Goal: Task Accomplishment & Management: Manage account settings

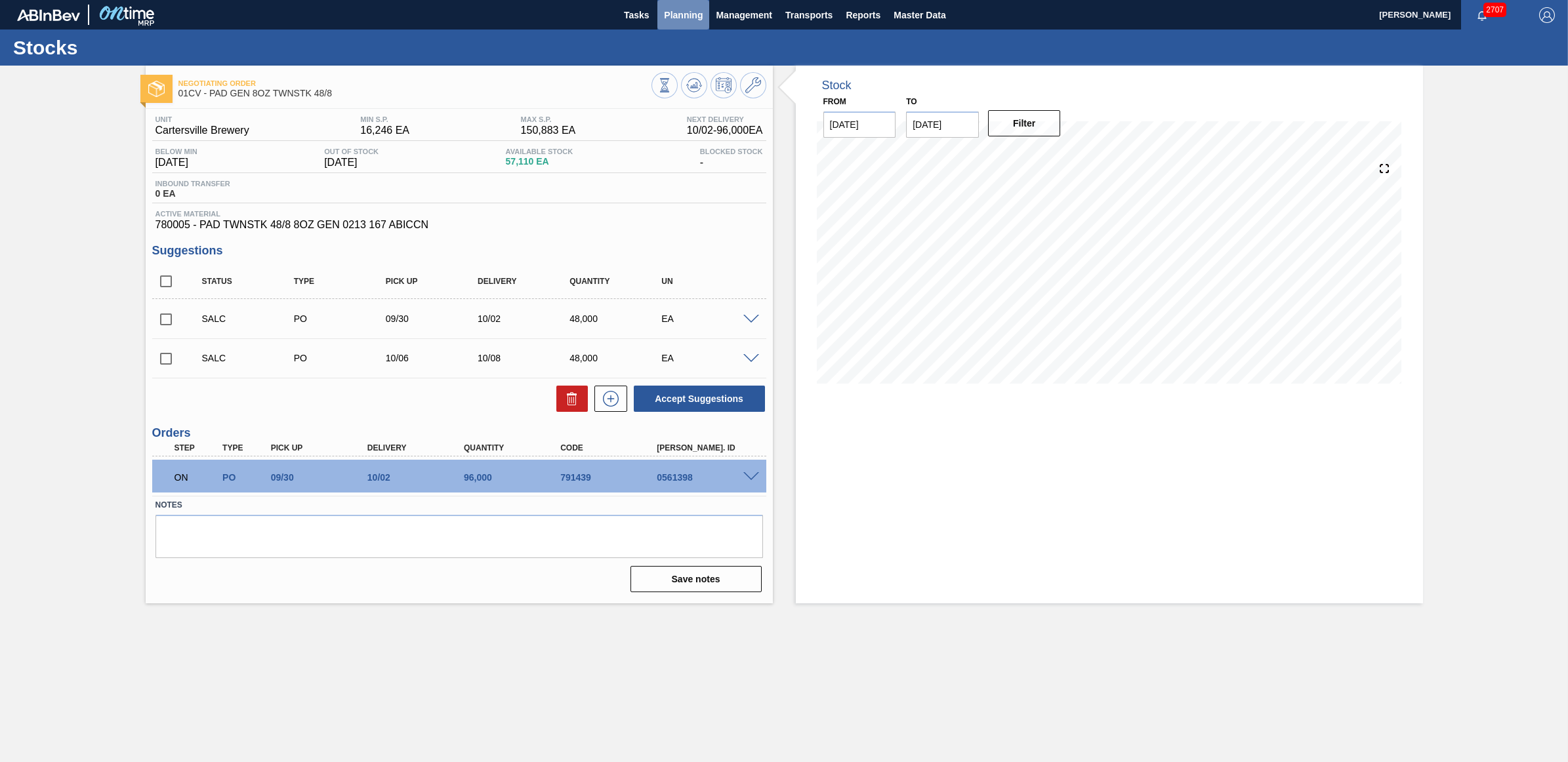
click at [671, 16] on span "Planning" at bounding box center [683, 15] width 39 height 16
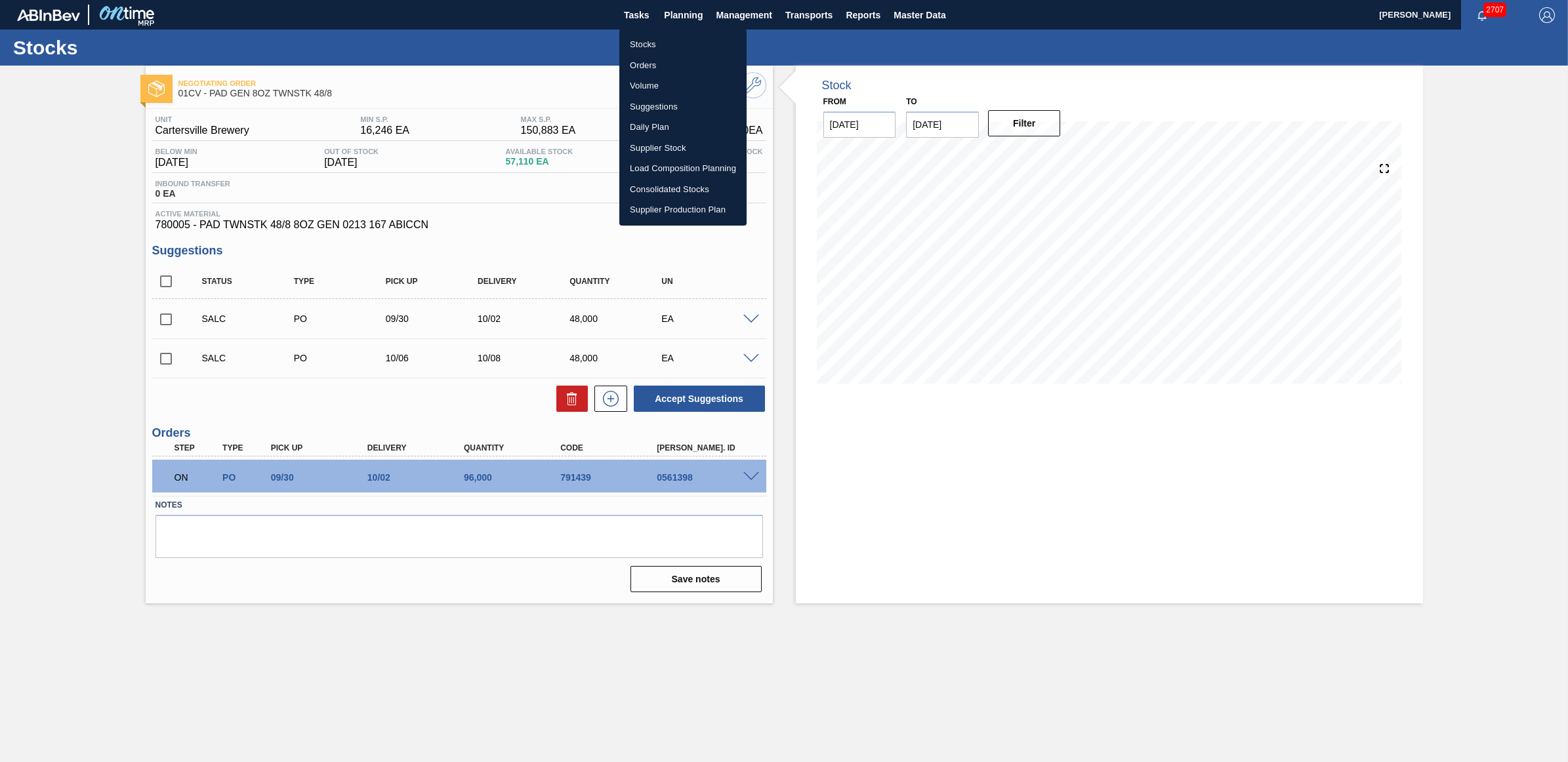
click at [648, 50] on li "Stocks" at bounding box center [683, 45] width 128 height 21
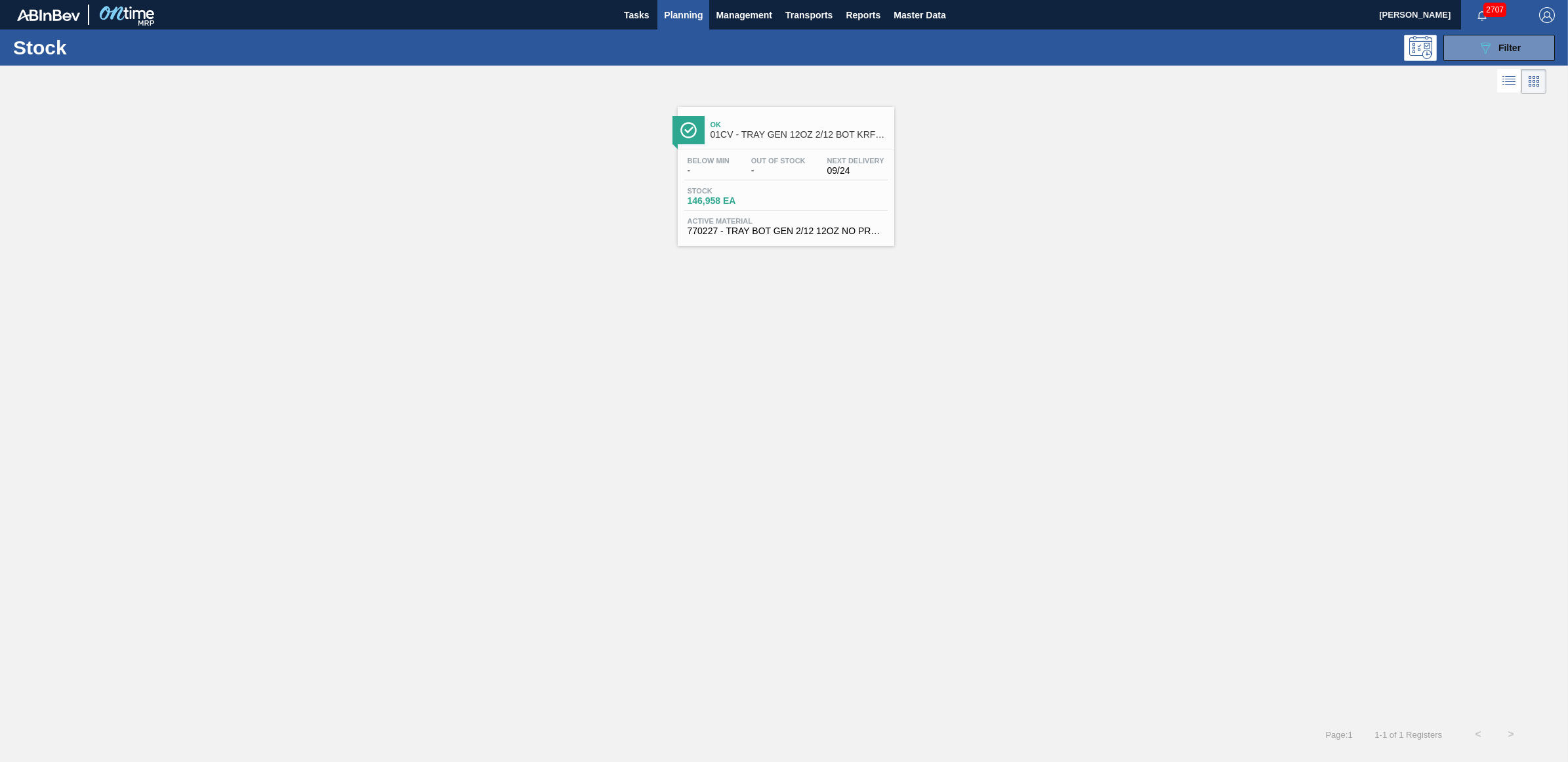
drag, startPoint x: 677, startPoint y: 14, endPoint x: 677, endPoint y: 34, distance: 20.0
click at [677, 14] on span "Planning" at bounding box center [683, 15] width 39 height 16
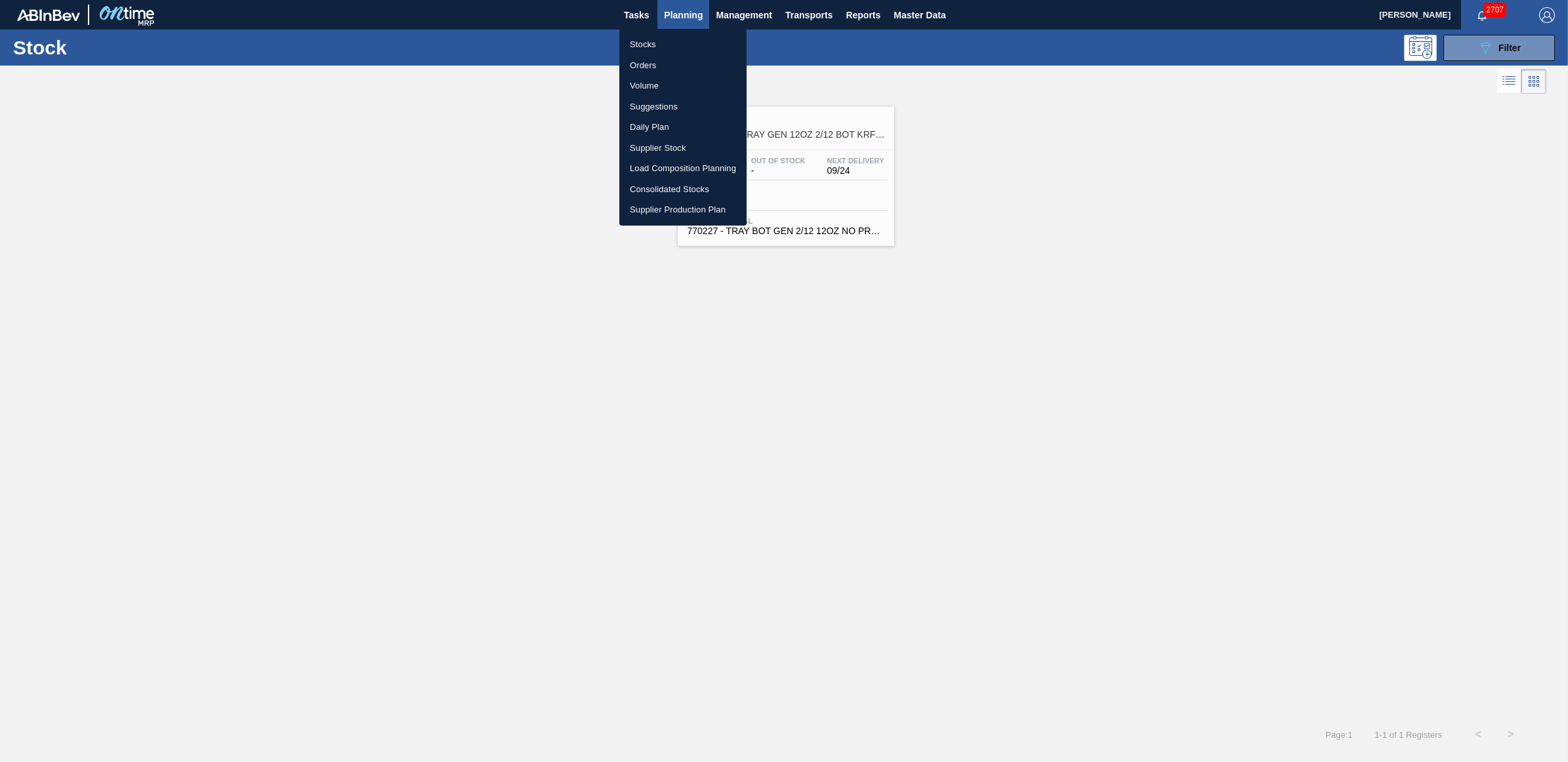
click at [673, 169] on li "Load Composition Planning" at bounding box center [683, 169] width 128 height 21
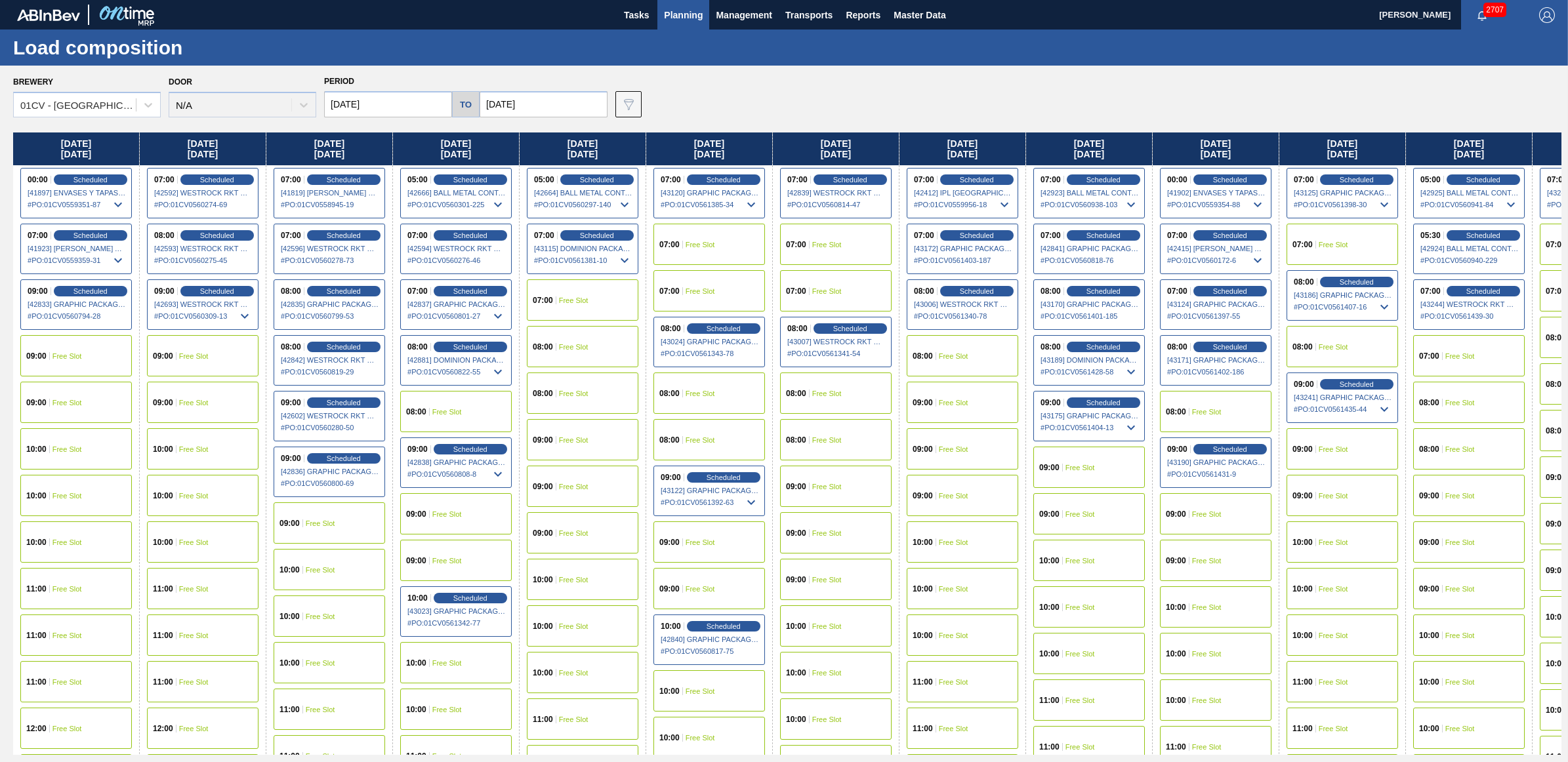
scroll to position [0, 12]
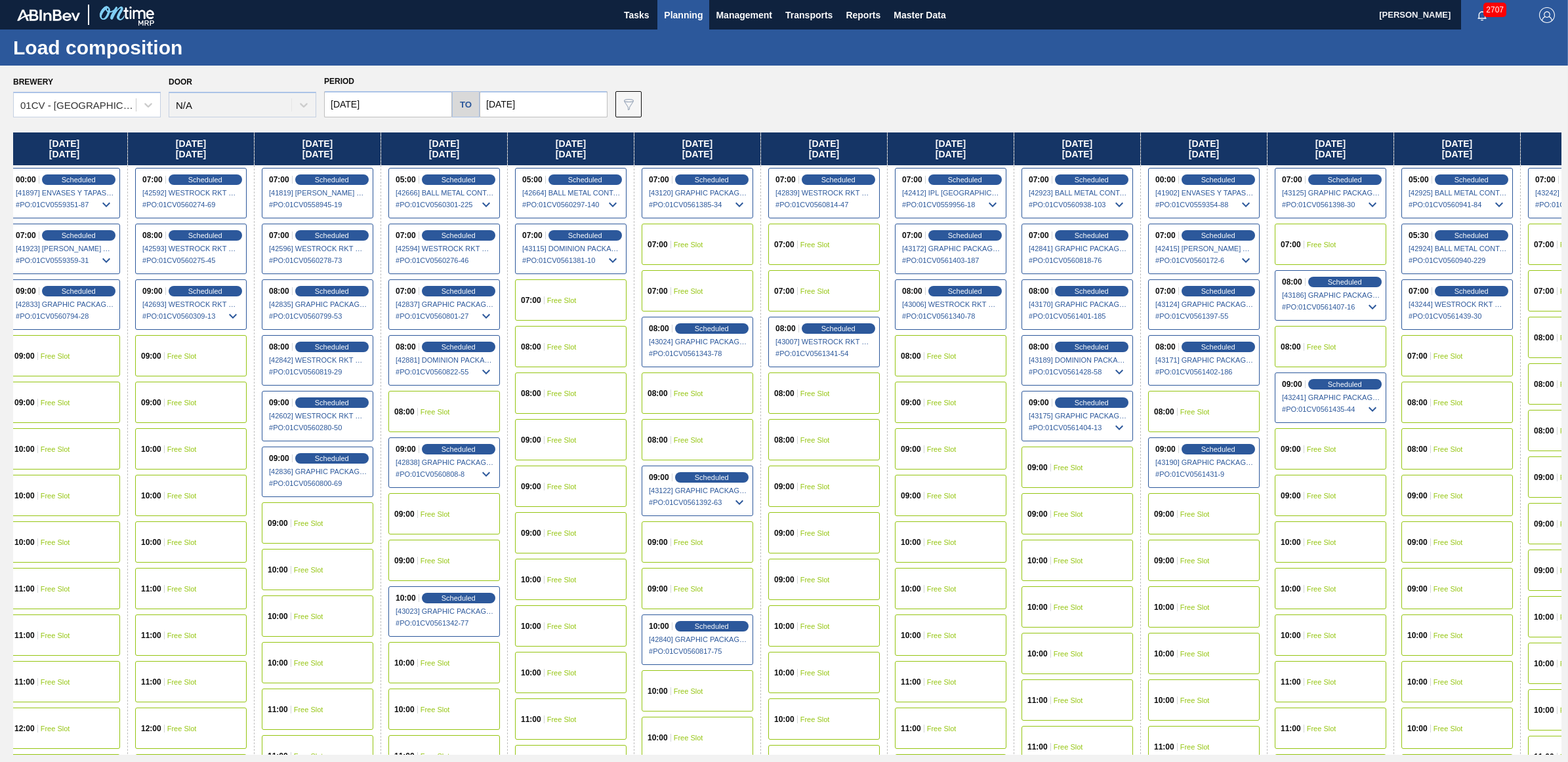
drag, startPoint x: 1268, startPoint y: 152, endPoint x: 1248, endPoint y: 152, distance: 20.0
click at [1248, 152] on div "[DATE] 00:00 Scheduled [41897] ENVASES Y TAPAS MODELO S A DE - 0008257397 # PO …" at bounding box center [787, 443] width 1548 height 622
click at [1098, 405] on span "Scheduled" at bounding box center [1091, 402] width 38 height 8
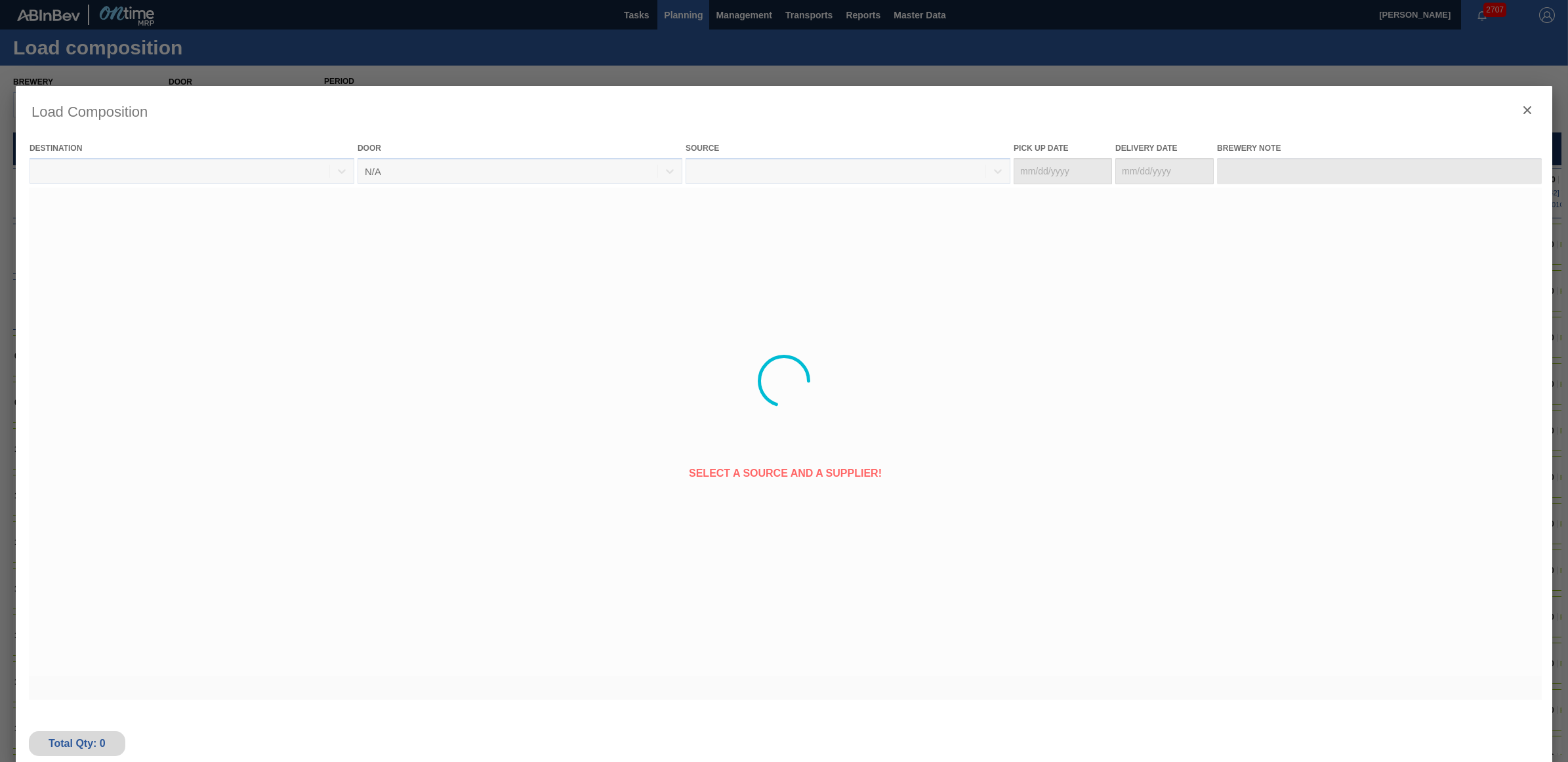
type Date "[DATE]"
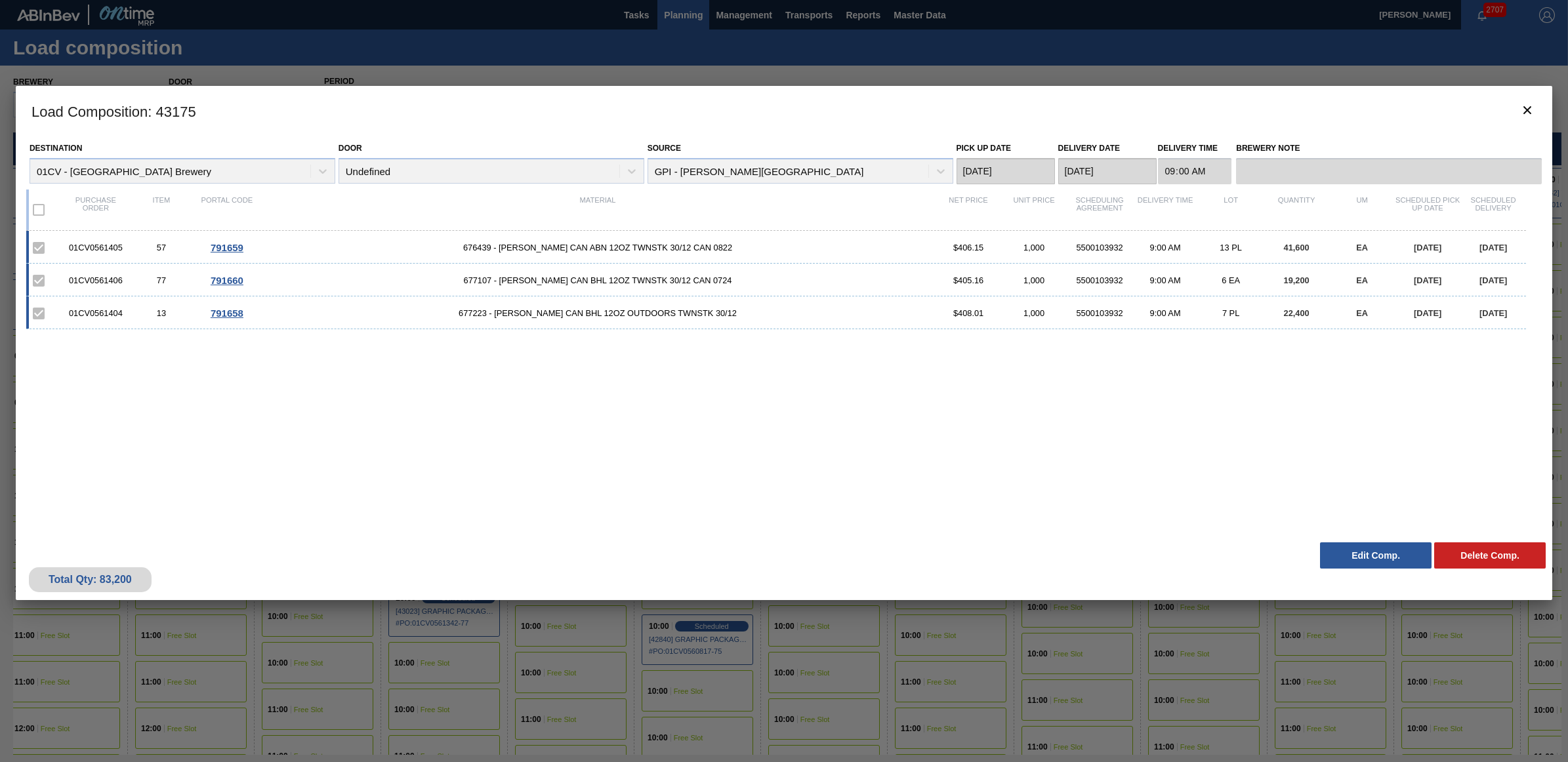
click at [1346, 555] on button "Edit Comp." at bounding box center [1375, 555] width 111 height 26
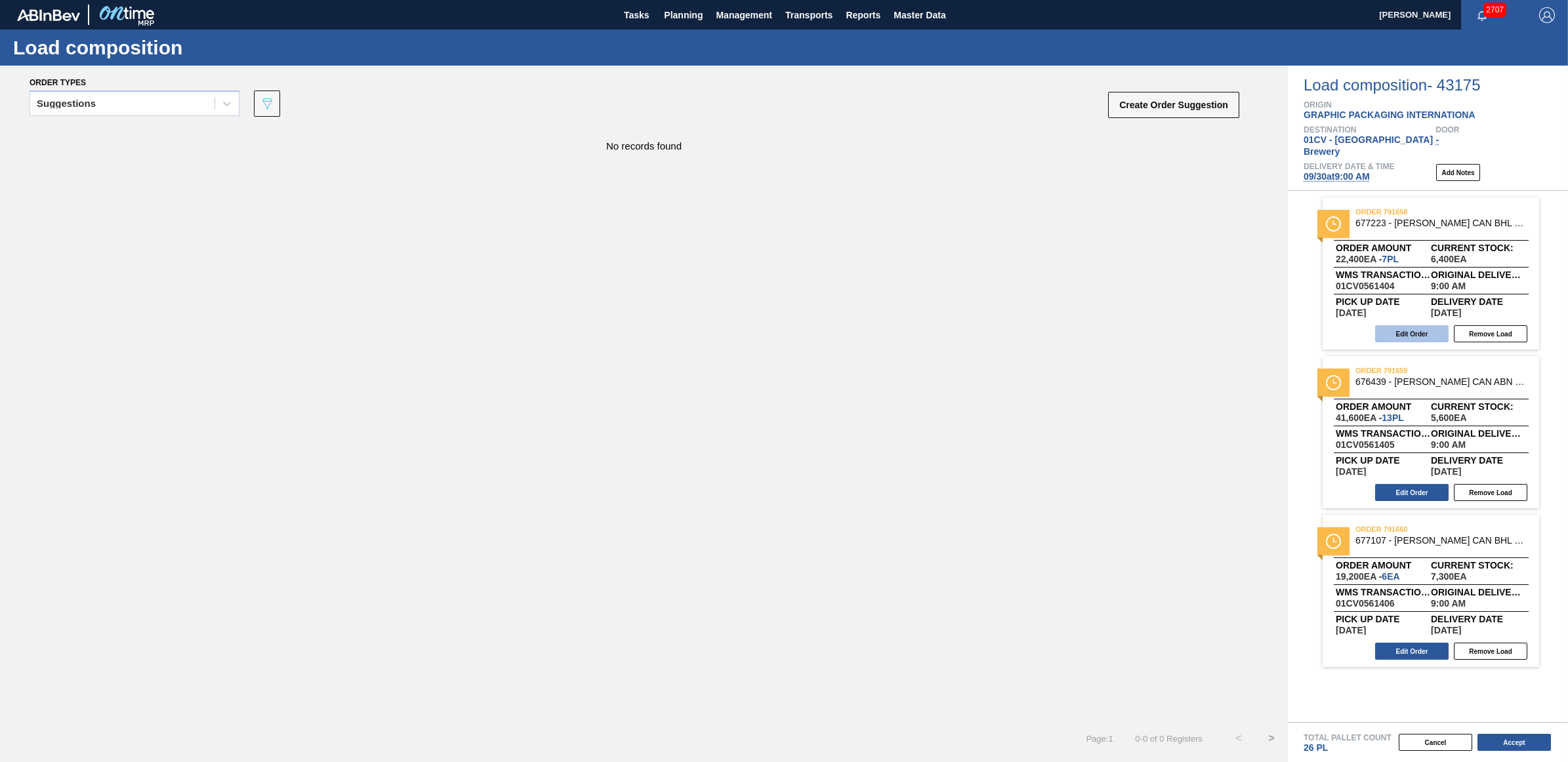
click at [1387, 325] on button "Edit Order" at bounding box center [1412, 334] width 74 height 17
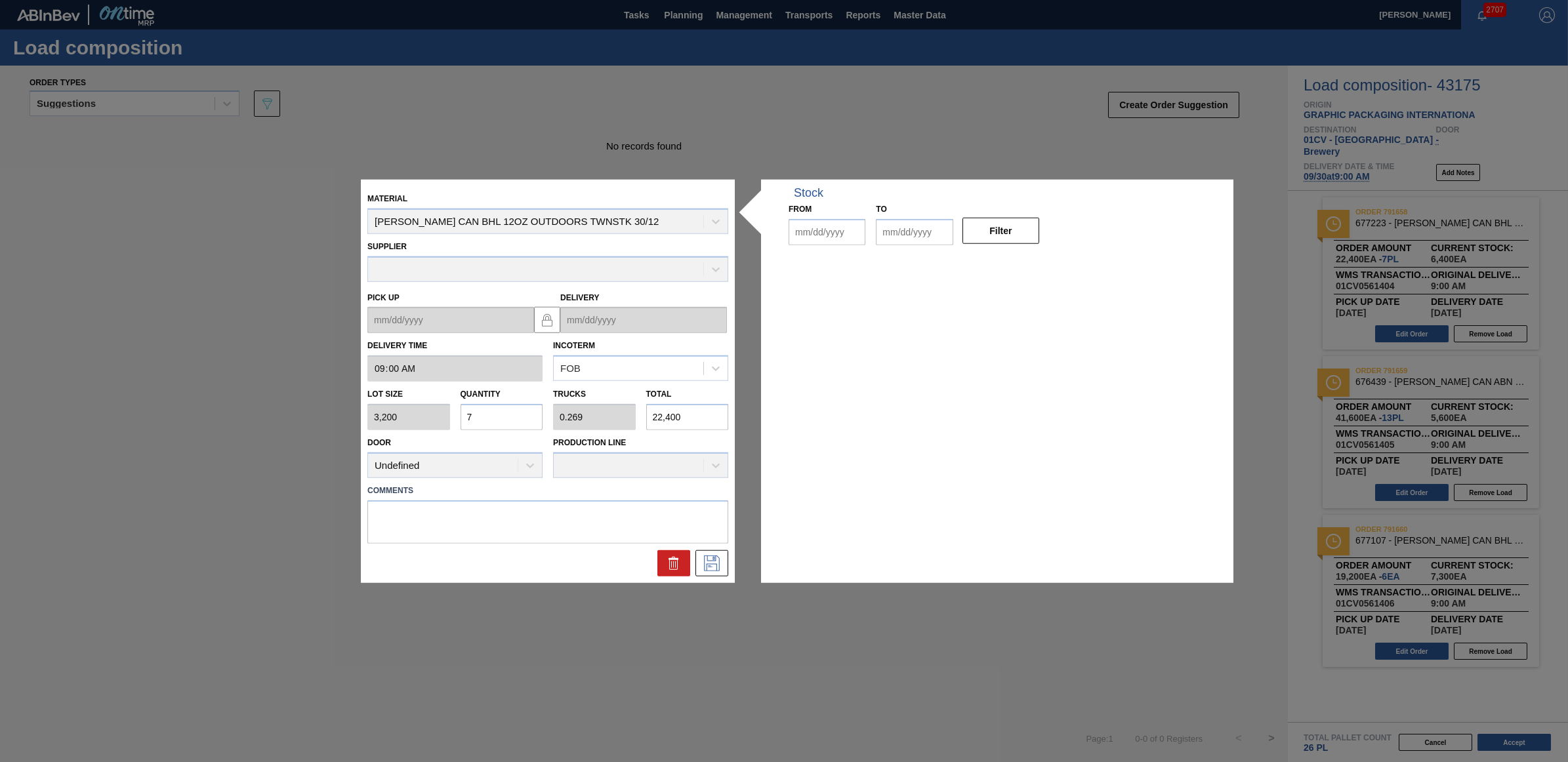
type input "09:00:00"
type input "3,200"
type input "7"
type input "0.269"
type input "22,400"
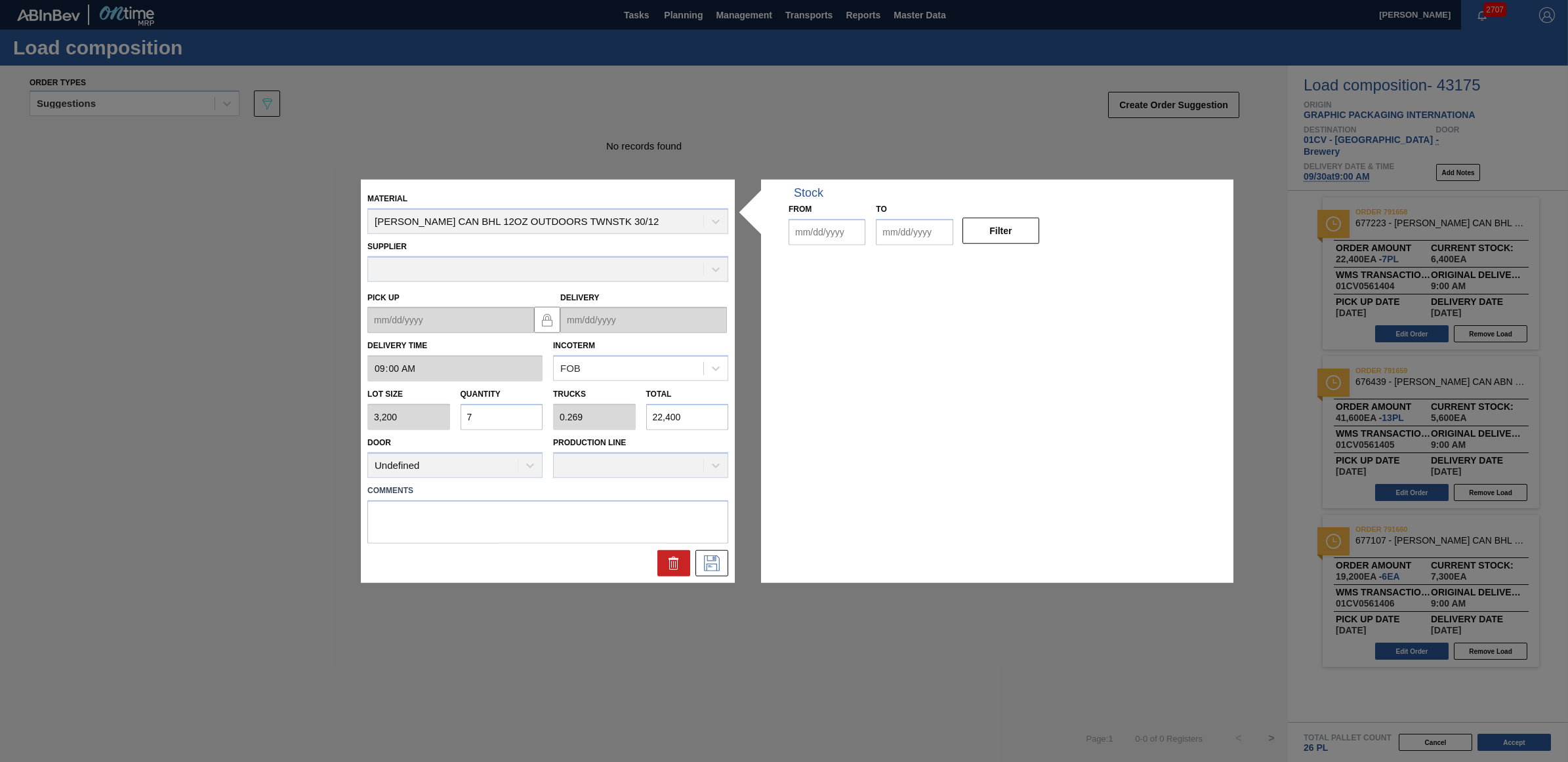
type up "[DATE]"
type input "[DATE]"
click at [675, 565] on icon at bounding box center [674, 562] width 16 height 16
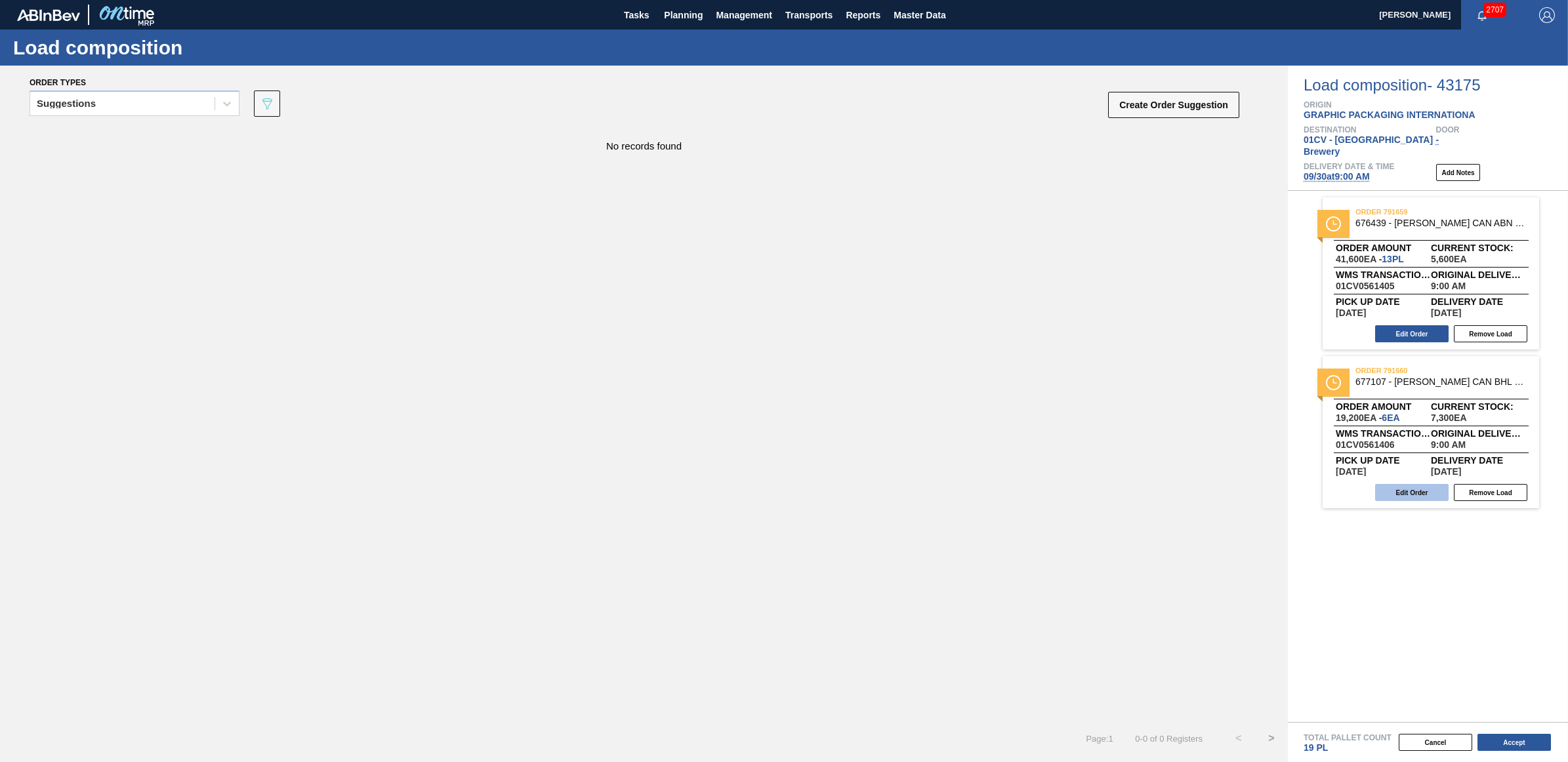
click at [1412, 484] on button "Edit Order" at bounding box center [1412, 492] width 74 height 17
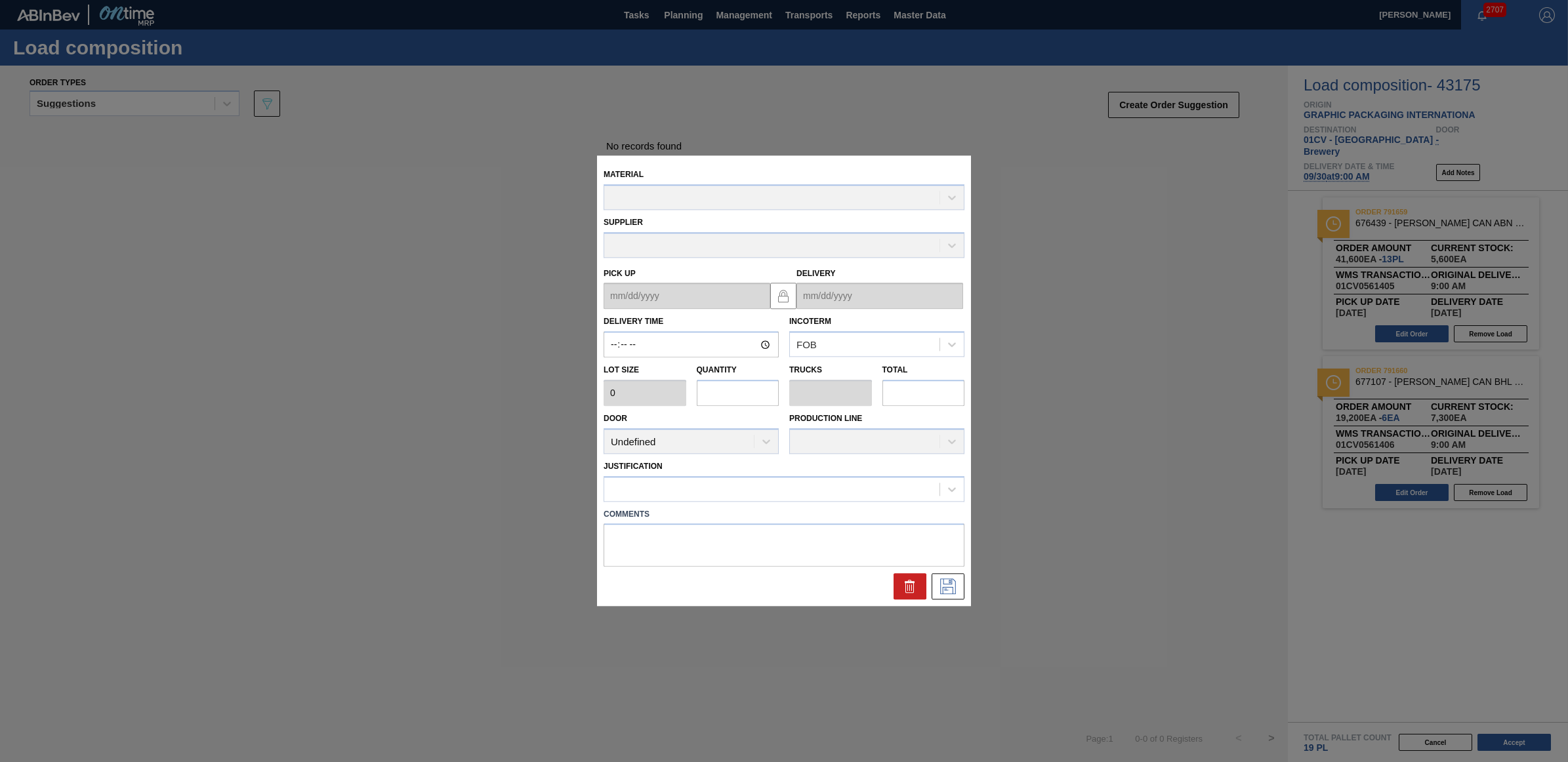
type input "09:00:00"
type input "3,200"
type input "6"
type input "0.231"
type input "19,200"
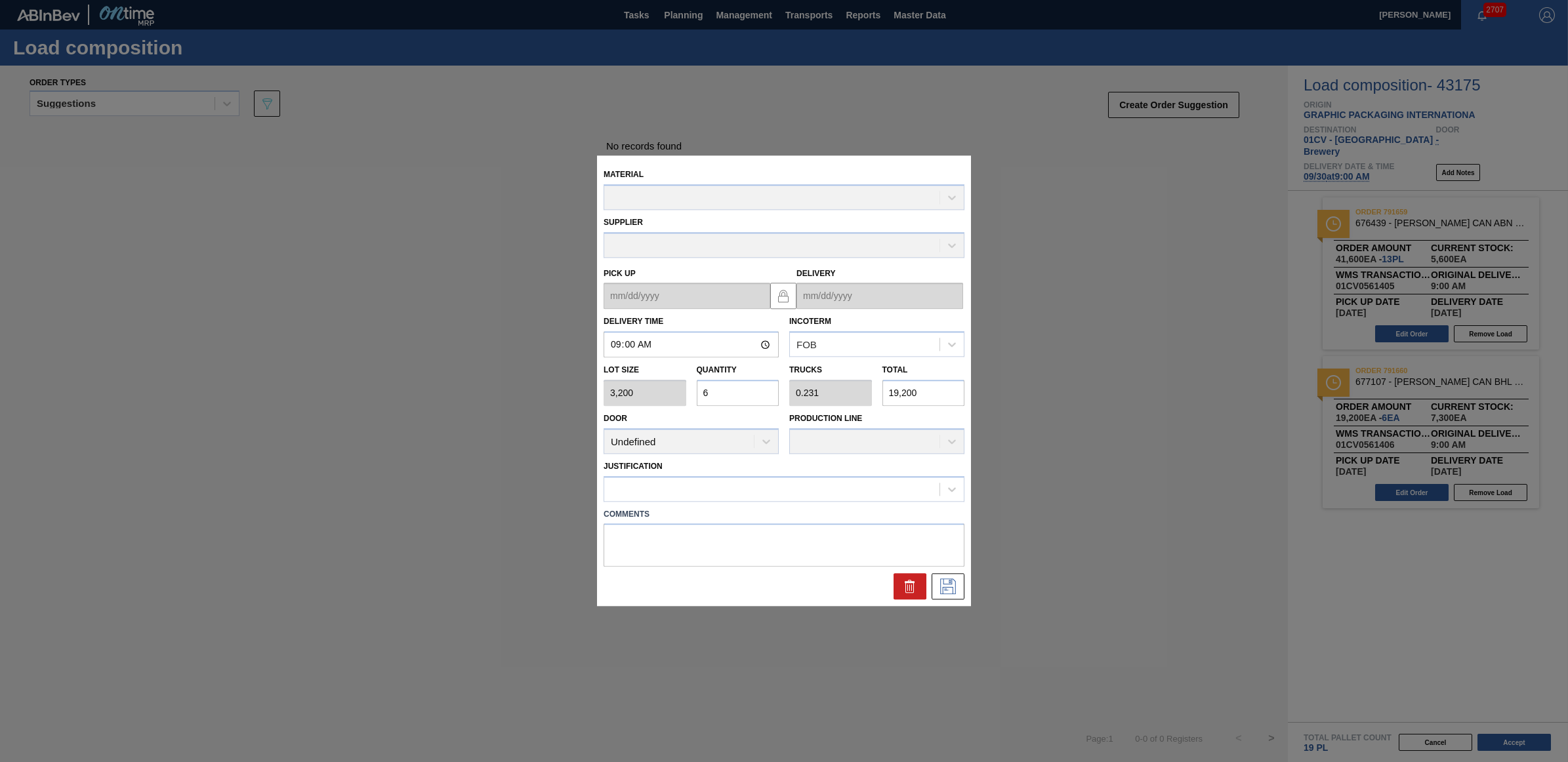
type up "[DATE]"
type input "[DATE]"
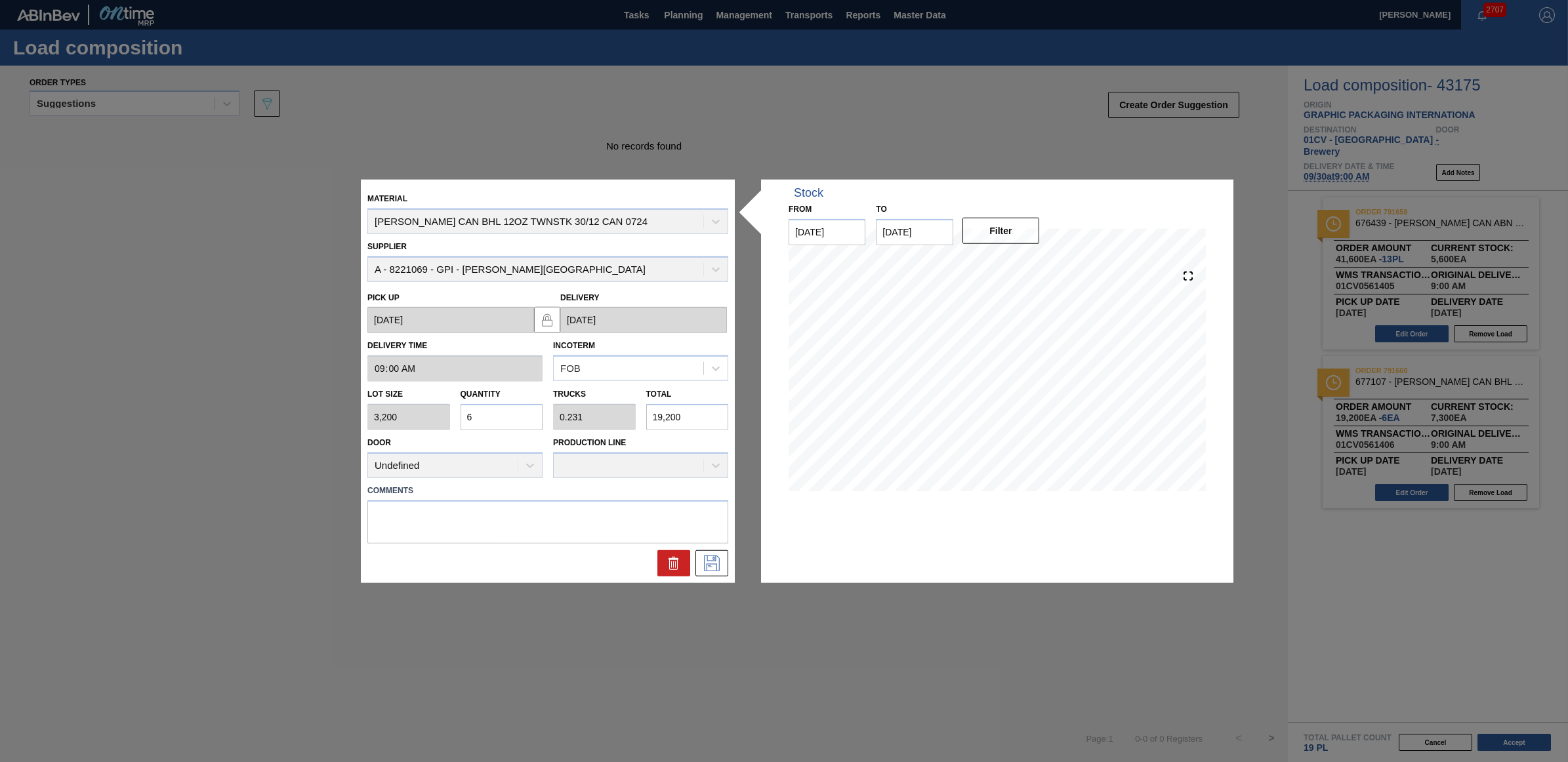
click at [441, 413] on div "Lot size 3,200 Quantity 6 Trucks 0.231 Total 19,200" at bounding box center [548, 406] width 371 height 49
type input "1"
type input "0.038"
type input "3,200"
type input "13"
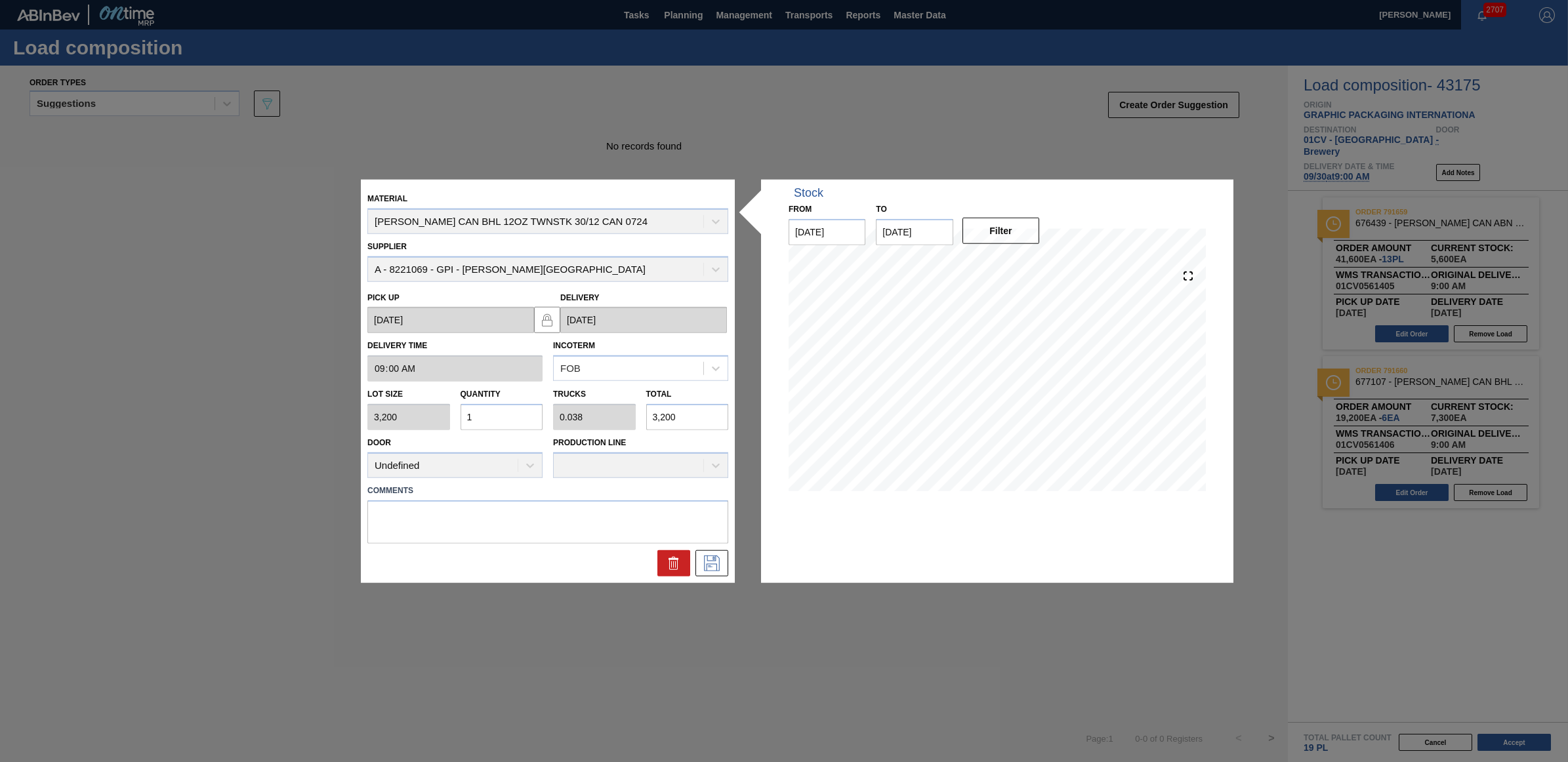
type input "0.5"
type input "41,600"
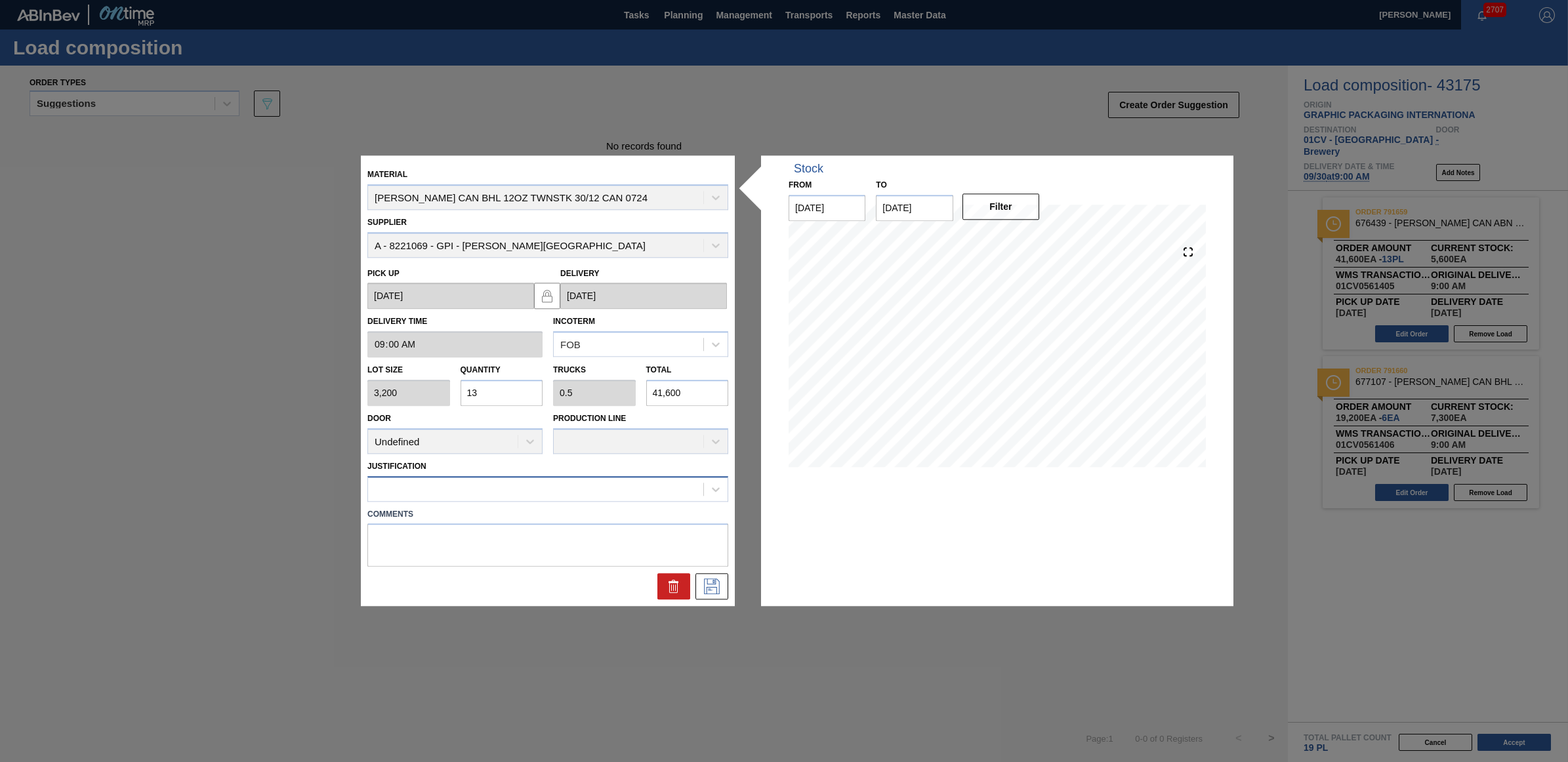
type input "13"
click at [589, 482] on div at bounding box center [535, 489] width 335 height 19
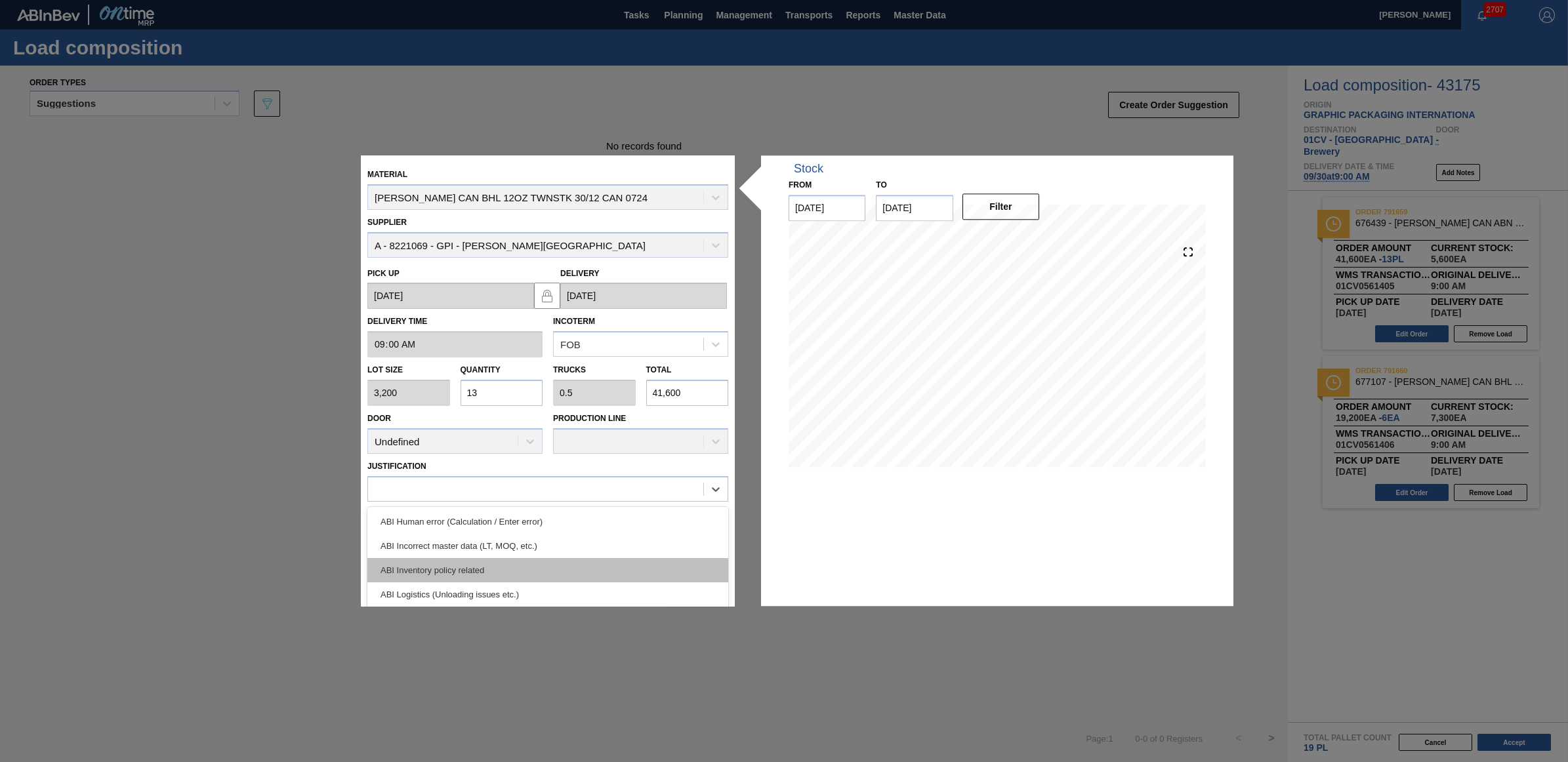
scroll to position [244, 0]
click at [594, 557] on div "Other supplier issue - Change of supplier" at bounding box center [548, 568] width 361 height 24
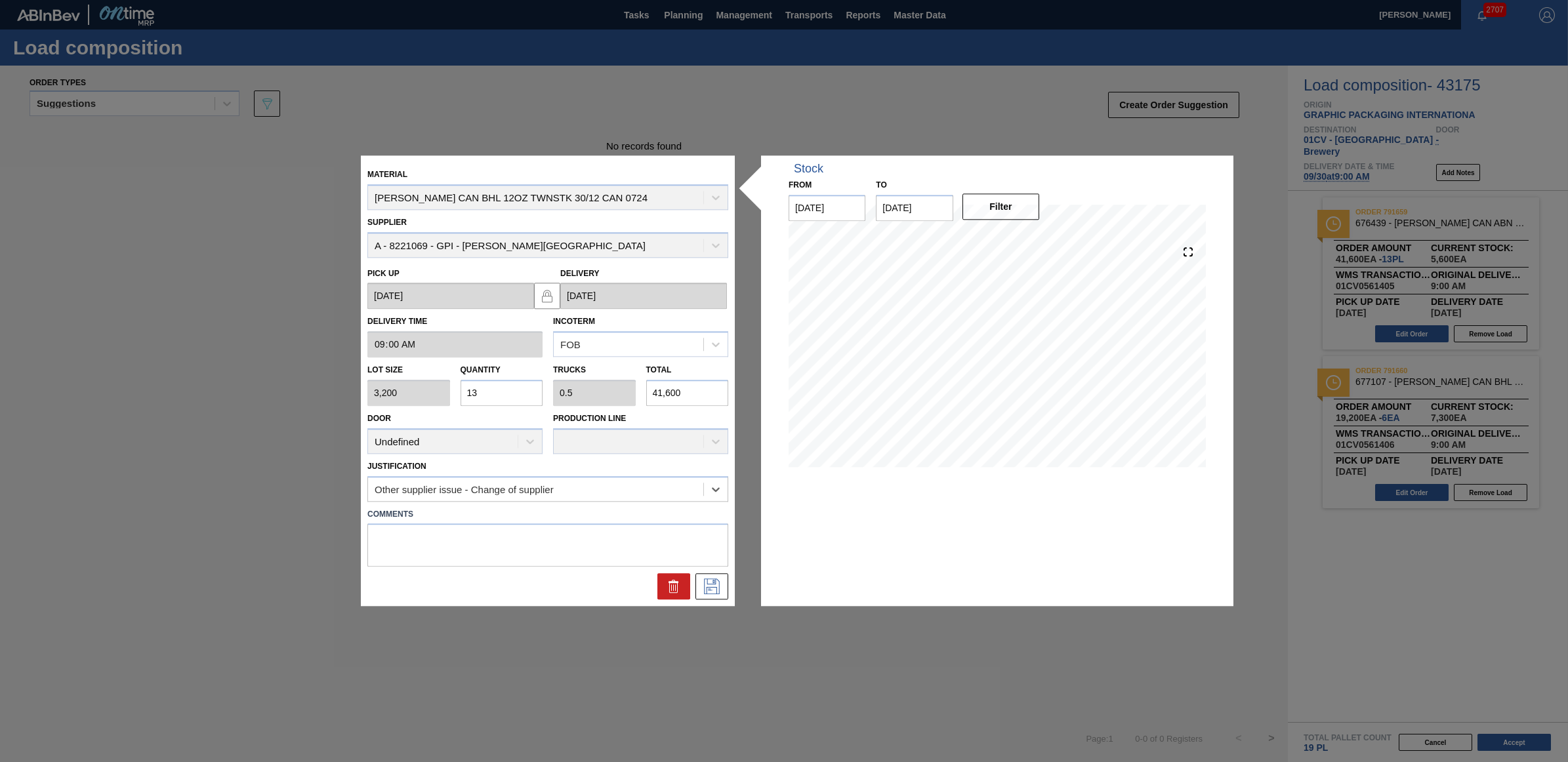
click at [576, 473] on div "Justification option Other supplier issue - Change of supplier, selected. Selec…" at bounding box center [548, 479] width 361 height 45
click at [581, 507] on label "Comments" at bounding box center [548, 514] width 361 height 19
click at [538, 489] on div "Other supplier issue - Change of supplier" at bounding box center [464, 489] width 179 height 11
click at [451, 569] on div "Other supplier issue - Change of supplier" at bounding box center [548, 568] width 361 height 24
click at [720, 590] on icon at bounding box center [712, 587] width 21 height 16
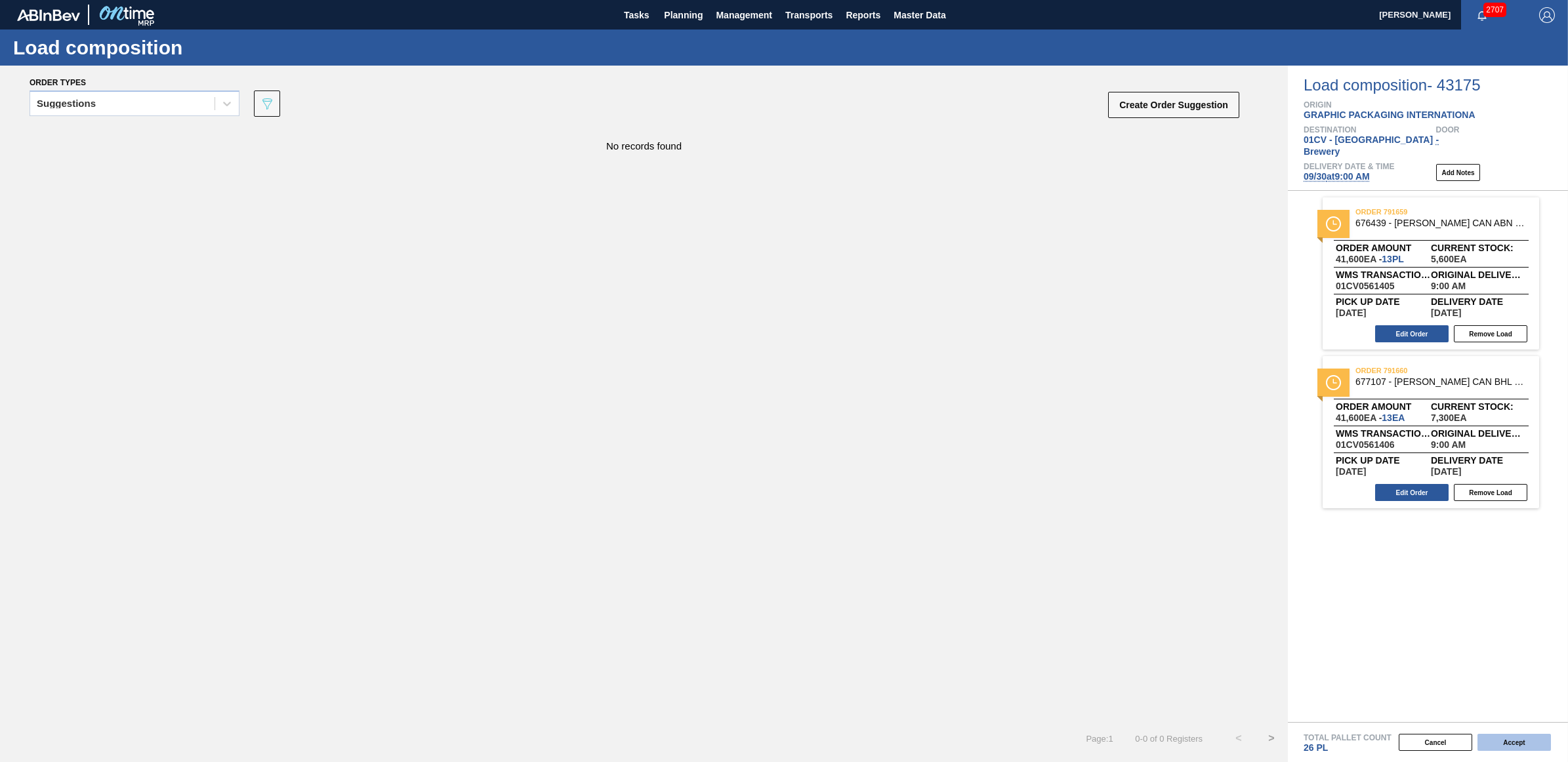
click at [1520, 736] on button "Accept" at bounding box center [1514, 742] width 74 height 17
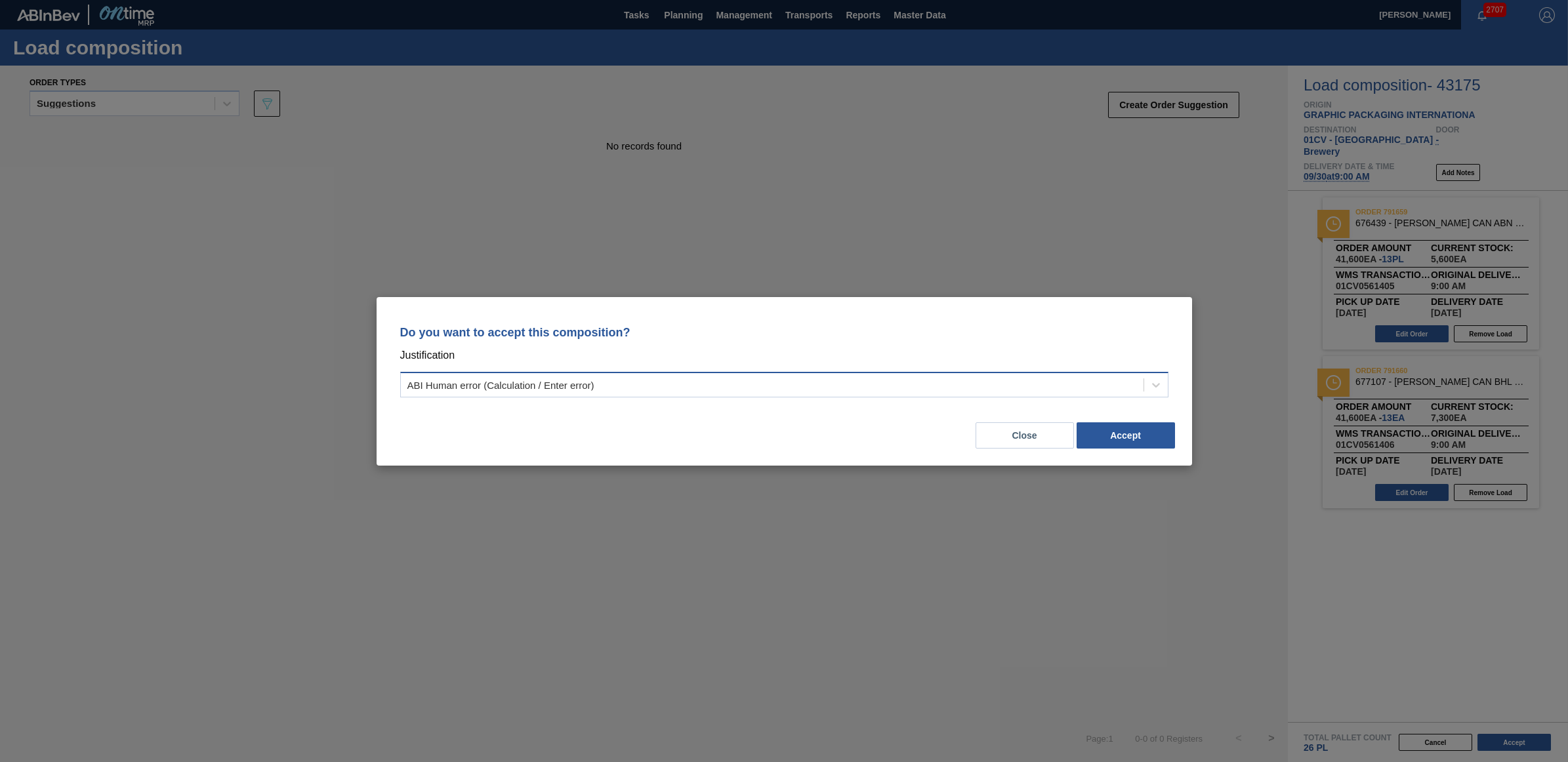
click at [917, 378] on div "ABI Human error (Calculation / Enter error)" at bounding box center [772, 385] width 743 height 19
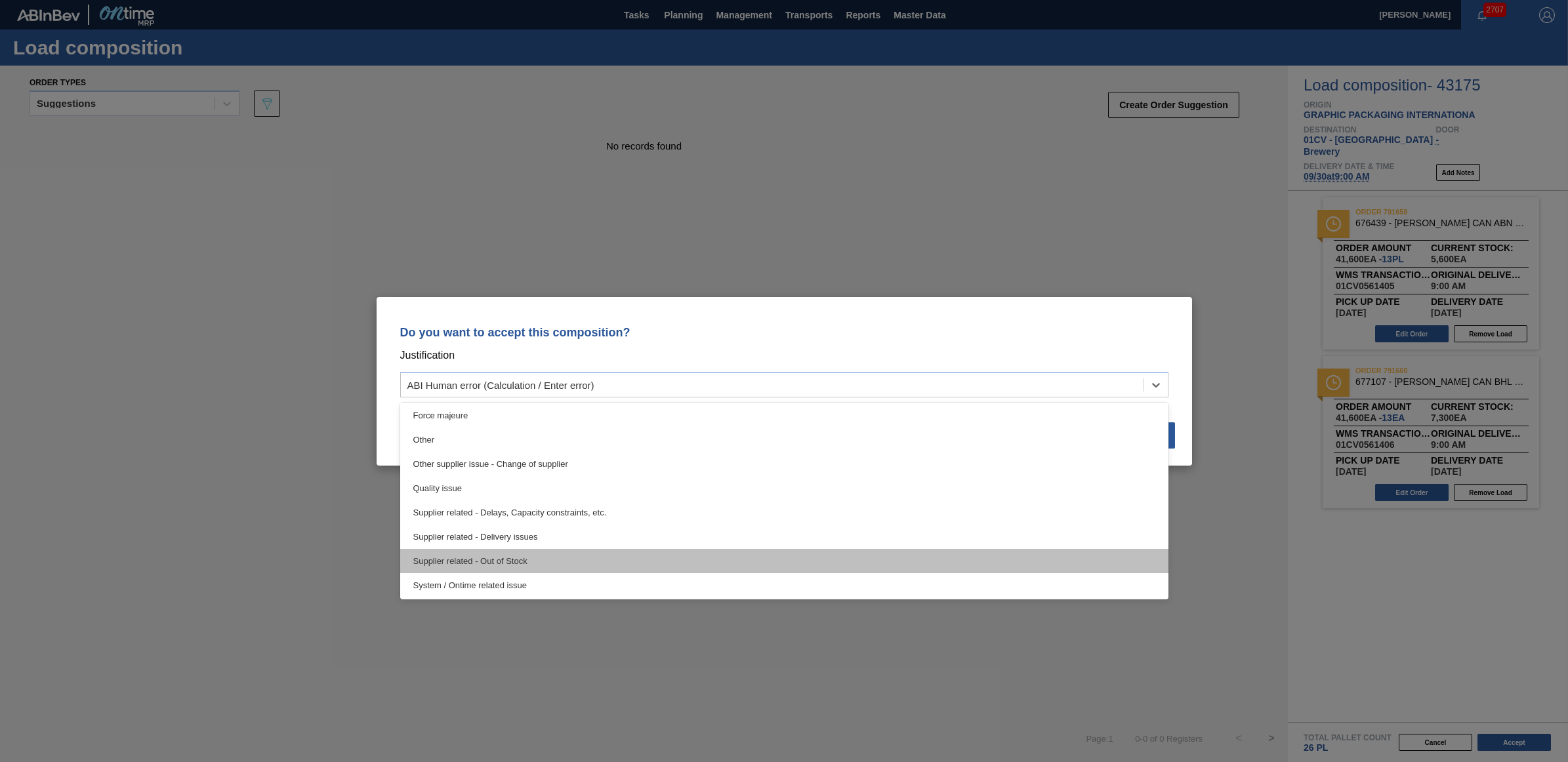
click at [631, 559] on div "Supplier related - Out of Stock" at bounding box center [784, 561] width 768 height 24
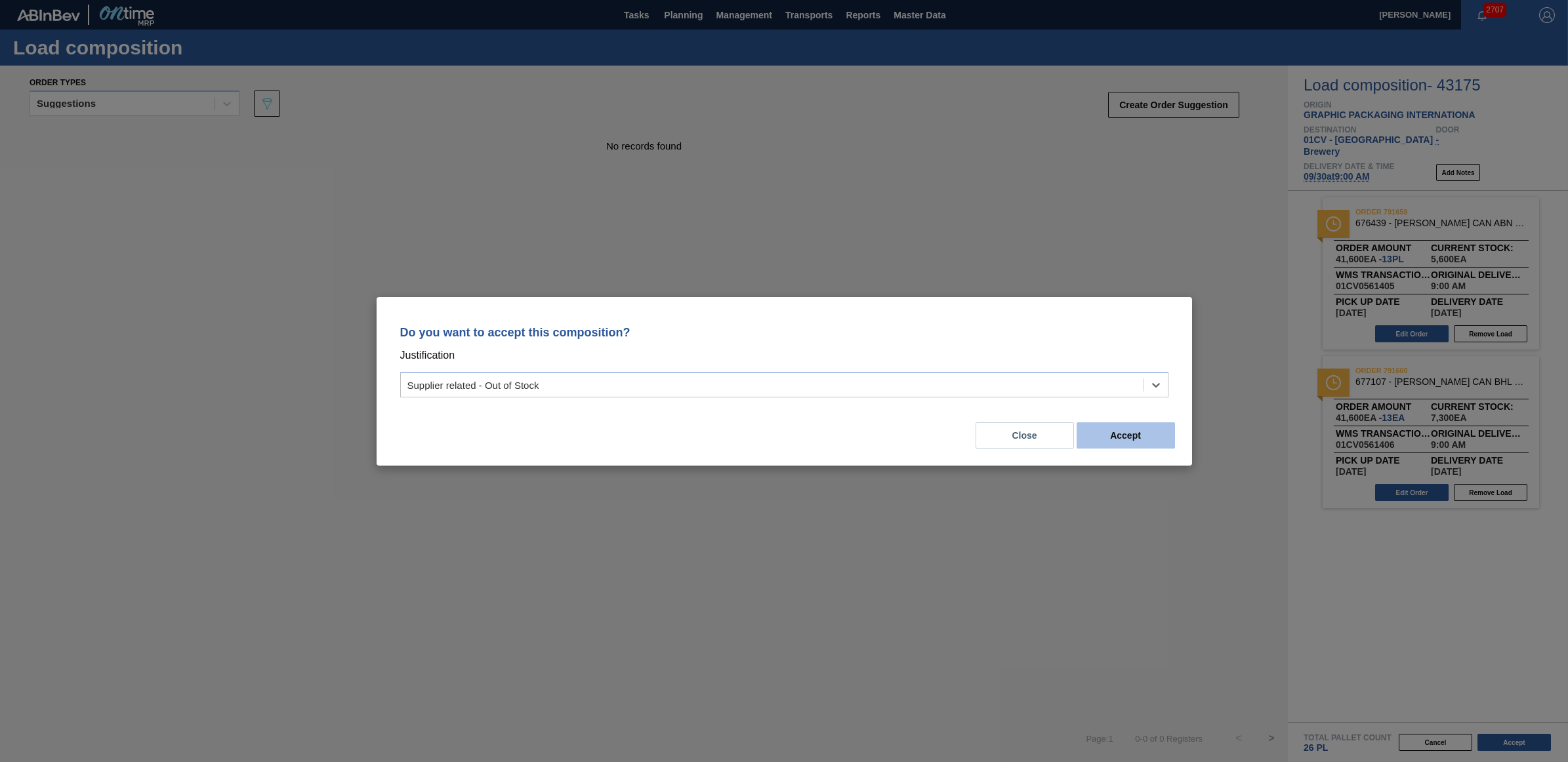
click at [1139, 441] on button "Accept" at bounding box center [1125, 435] width 98 height 26
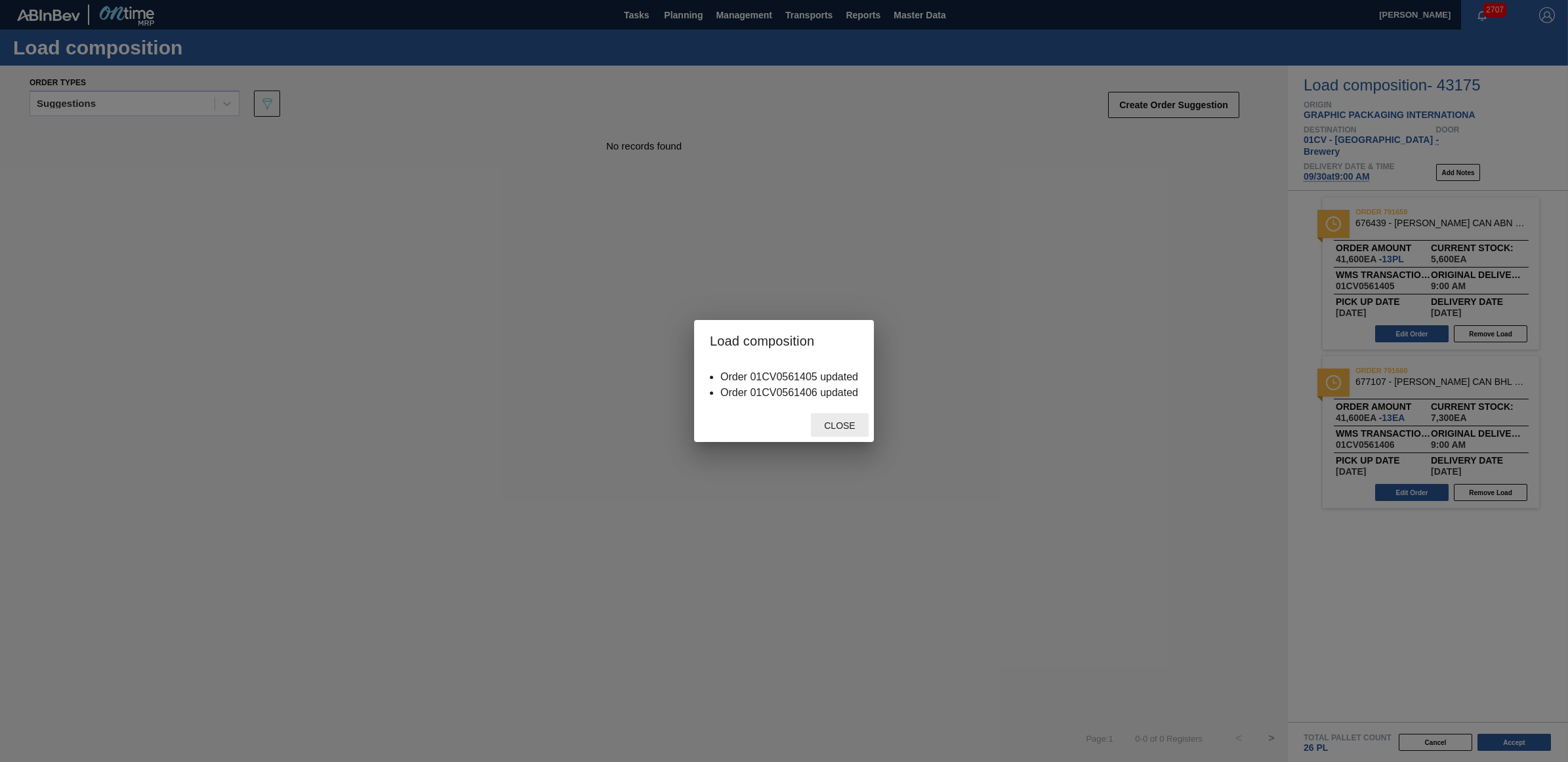
click at [848, 428] on span "Close" at bounding box center [839, 425] width 52 height 11
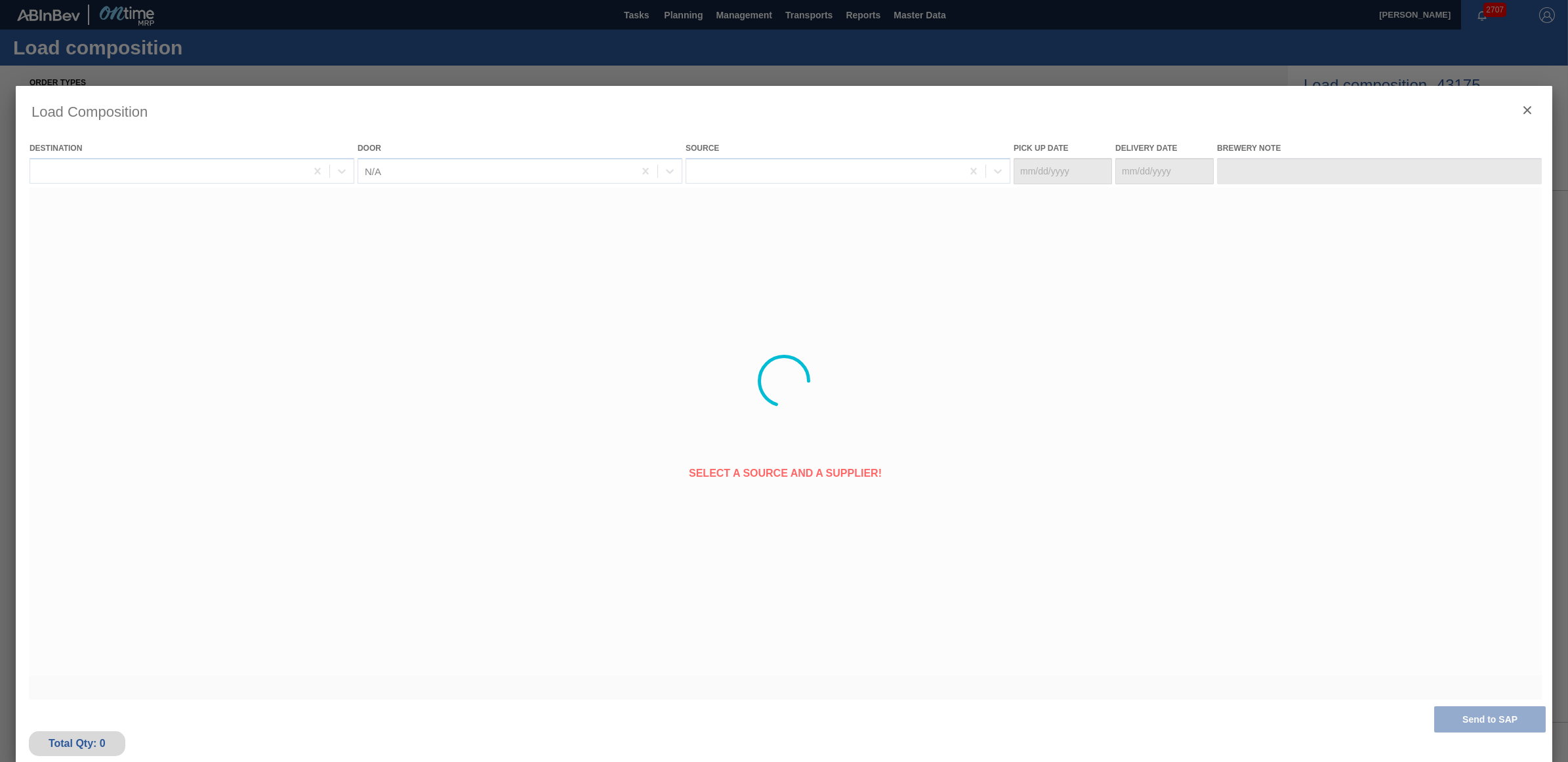
type Date "[DATE]"
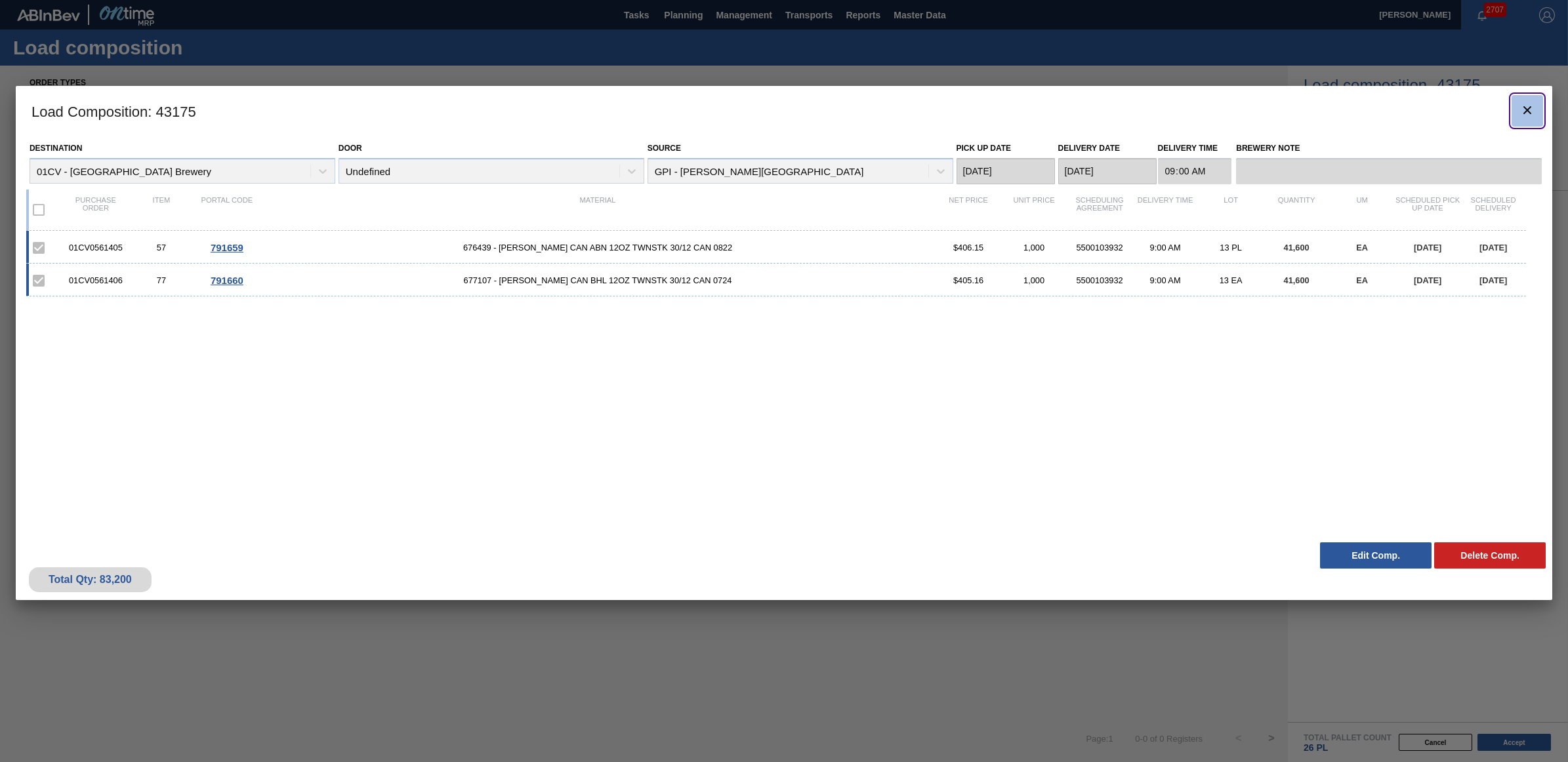
click at [1520, 115] on icon "botão de ícone" at bounding box center [1527, 110] width 16 height 16
